Goal: Information Seeking & Learning: Learn about a topic

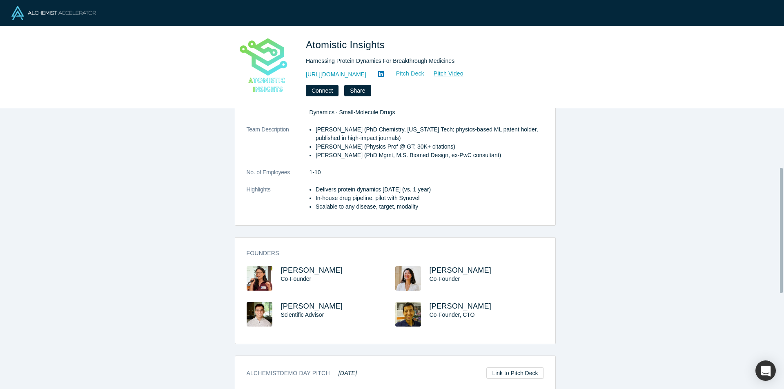
scroll to position [122, 0]
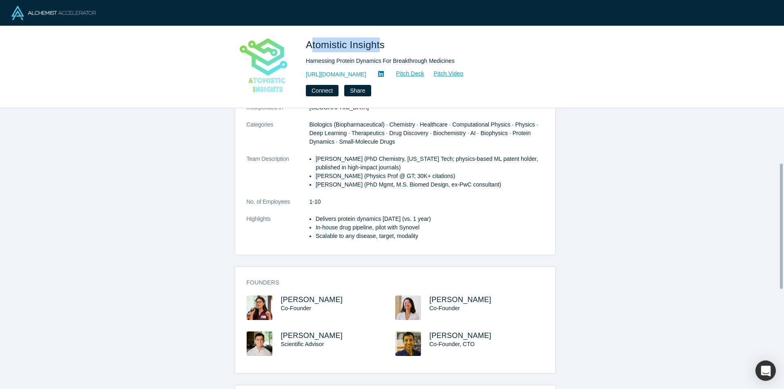
drag, startPoint x: 378, startPoint y: 47, endPoint x: 309, endPoint y: 43, distance: 68.7
click at [309, 43] on span "Atomistic Insights" at bounding box center [347, 44] width 82 height 11
click at [378, 42] on span "Atomistic Insights" at bounding box center [347, 44] width 82 height 11
click at [392, 45] on h1 "Atomistic Insights" at bounding box center [420, 45] width 229 height 15
drag, startPoint x: 392, startPoint y: 45, endPoint x: 318, endPoint y: 45, distance: 74.7
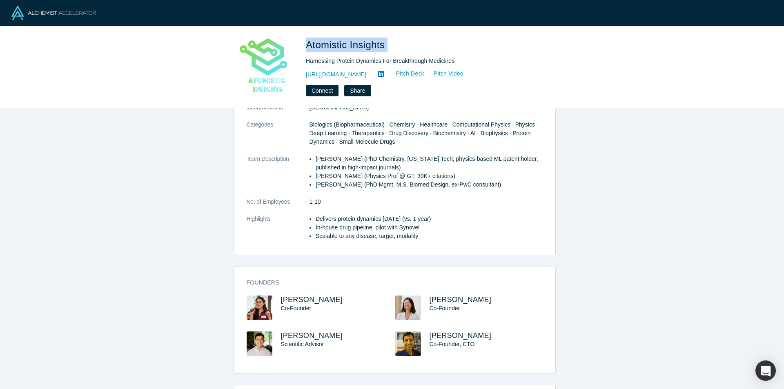
click at [318, 45] on h1 "Atomistic Insights" at bounding box center [420, 45] width 229 height 15
